Goal: Obtain resource: Download file/media

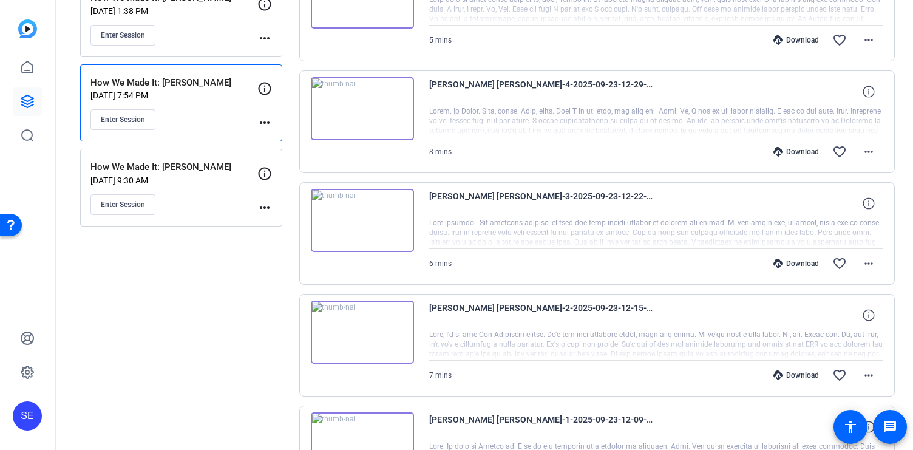
scroll to position [206, 0]
click at [869, 263] on mat-icon "more_horiz" at bounding box center [868, 262] width 15 height 15
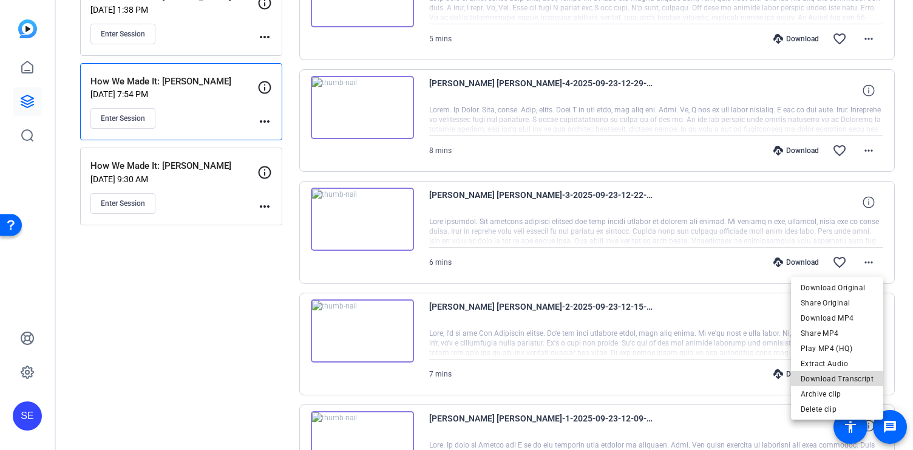
click at [840, 374] on span "Download Transcript" at bounding box center [837, 378] width 73 height 15
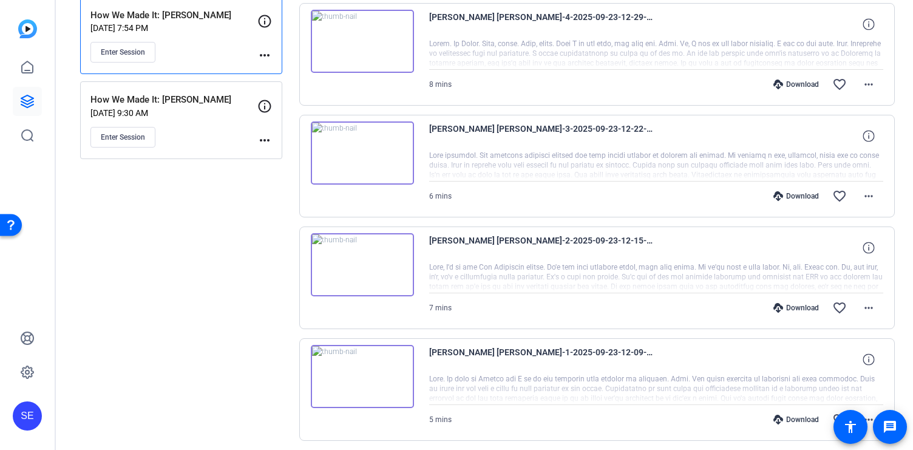
scroll to position [285, 0]
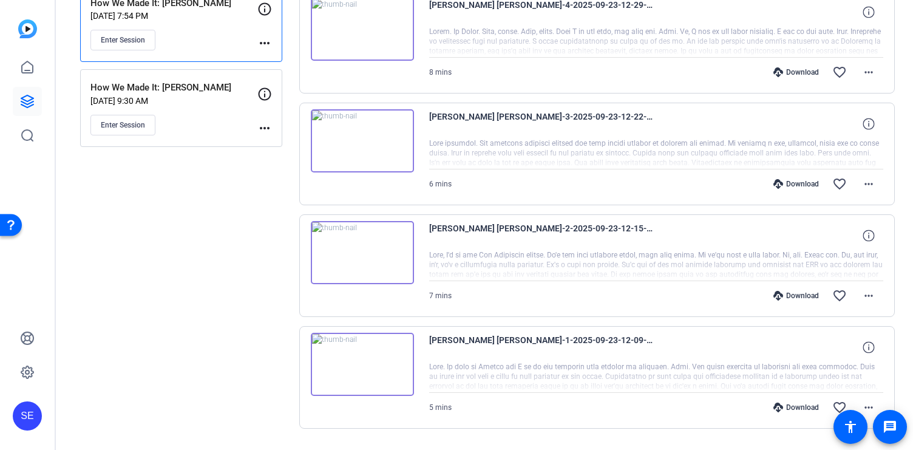
click at [356, 256] on img at bounding box center [362, 252] width 103 height 63
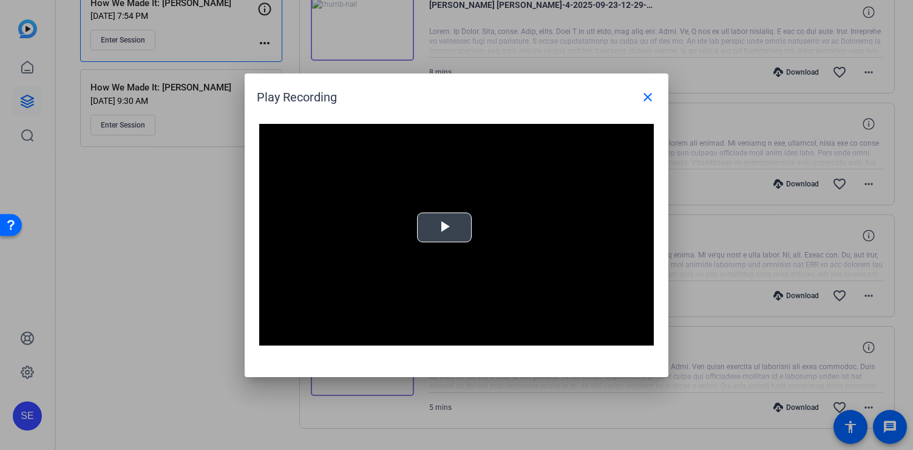
click at [431, 232] on div "Video Player is loading. Play Video Play Mute Current Time 0:00 / Duration 6:49…" at bounding box center [456, 235] width 394 height 222
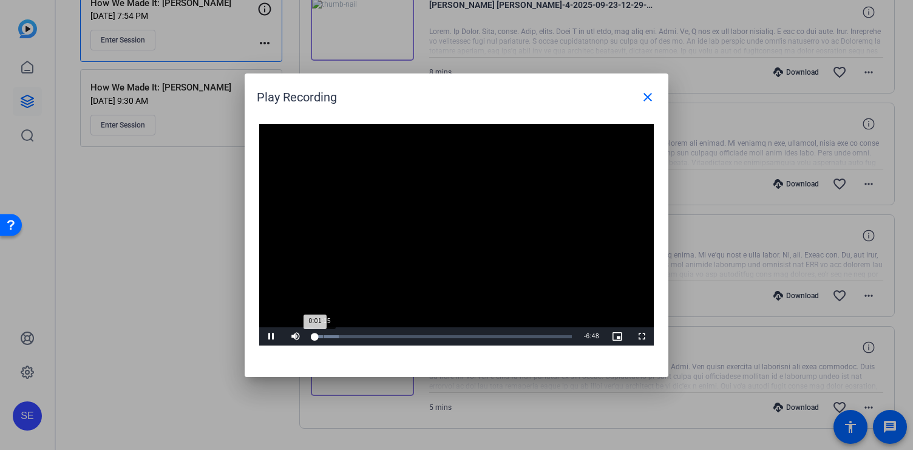
click at [324, 336] on div "Loaded : 9.60% 0:15 0:01" at bounding box center [443, 336] width 258 height 3
click at [338, 339] on div "Loaded : 20.78% 0:39 0:39" at bounding box center [443, 336] width 270 height 18
click at [362, 340] on div "Loaded : 20.78% 1:14 0:40" at bounding box center [443, 336] width 270 height 18
click at [386, 336] on div "1:54" at bounding box center [386, 336] width 1 height 3
click at [430, 337] on div "Loaded : 38.79% 3:06 1:56" at bounding box center [443, 336] width 258 height 3
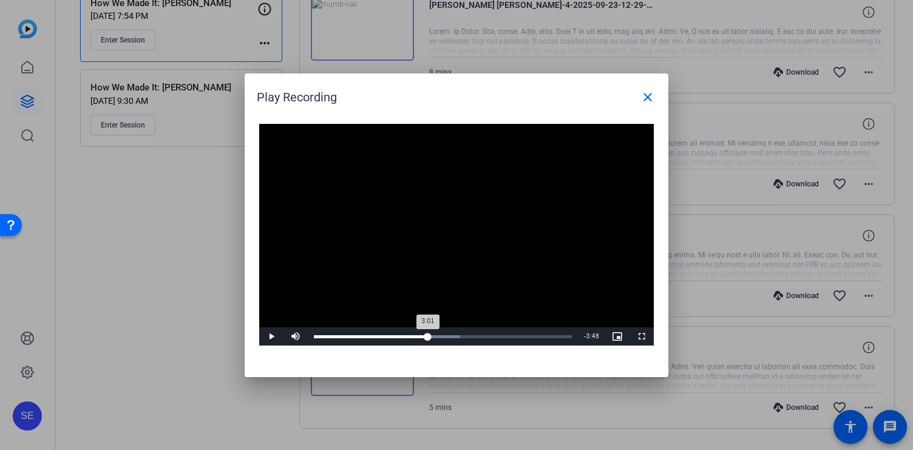
click at [428, 336] on div "Loaded : 56.86% 3:01 3:01" at bounding box center [443, 336] width 258 height 3
click at [648, 97] on mat-icon "close" at bounding box center [647, 97] width 15 height 15
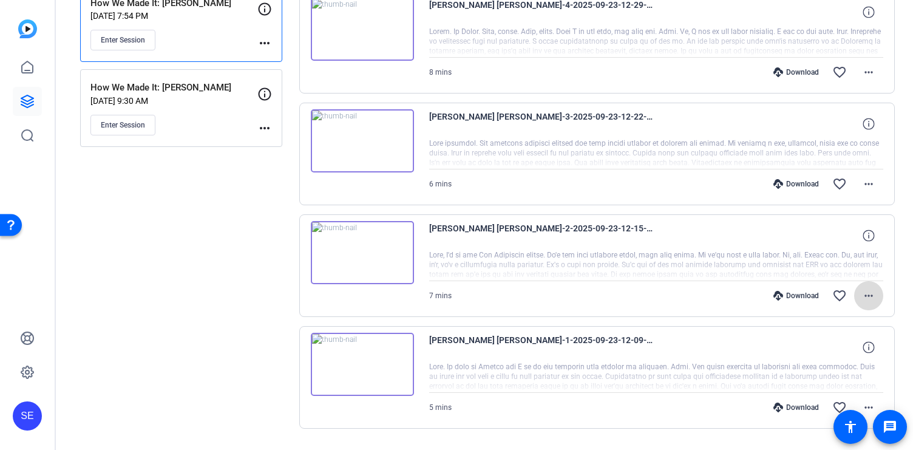
click at [867, 292] on mat-icon "more_horiz" at bounding box center [868, 295] width 15 height 15
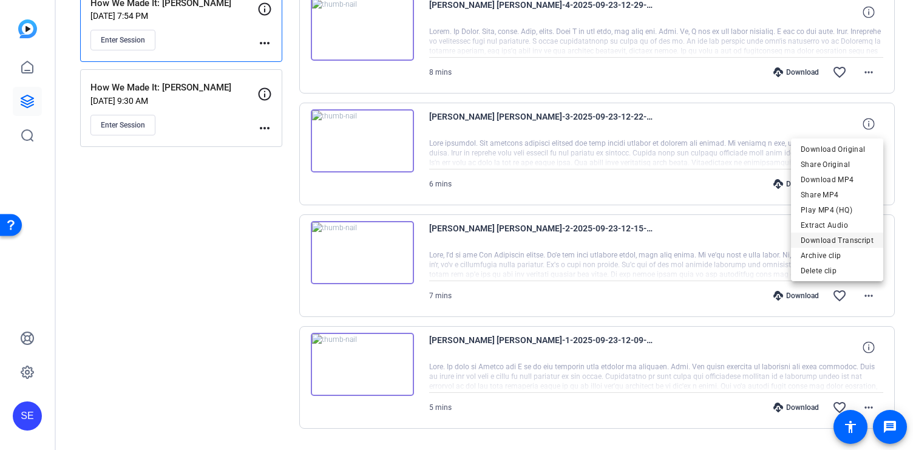
click at [836, 242] on span "Download Transcript" at bounding box center [837, 240] width 73 height 15
